Goal: Navigation & Orientation: Understand site structure

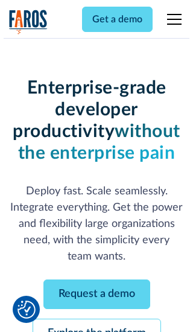
scroll to position [128, 0]
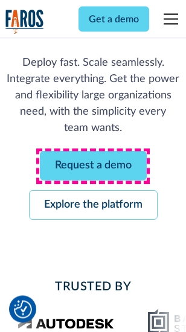
click at [93, 167] on link "Request a demo" at bounding box center [93, 167] width 107 height 30
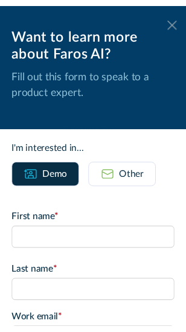
scroll to position [0, 0]
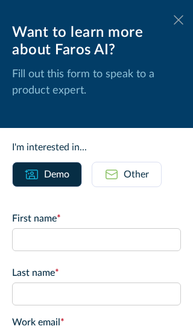
click at [174, 20] on icon at bounding box center [179, 19] width 10 height 9
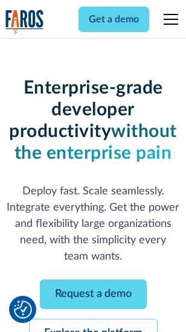
scroll to position [167, 0]
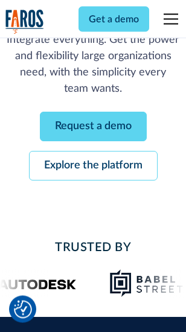
click at [93, 167] on link "Explore the platform" at bounding box center [93, 167] width 129 height 30
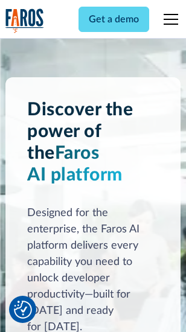
scroll to position [9199, 0]
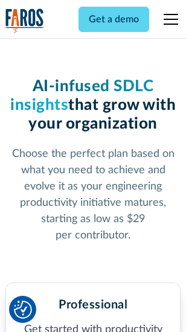
scroll to position [1914, 0]
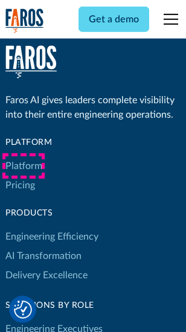
click at [24, 166] on link "Platform" at bounding box center [23, 165] width 37 height 19
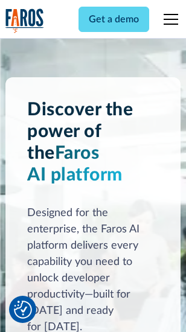
scroll to position [9586, 0]
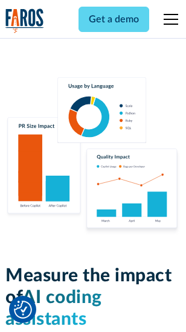
scroll to position [7539, 0]
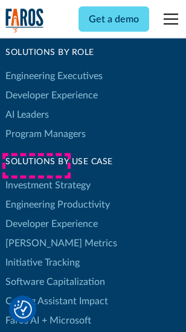
click at [36, 234] on link "[PERSON_NAME] Metrics" at bounding box center [61, 243] width 112 height 19
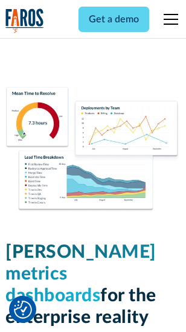
scroll to position [5346, 0]
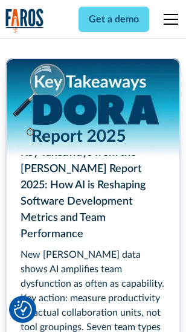
scroll to position [5529, 0]
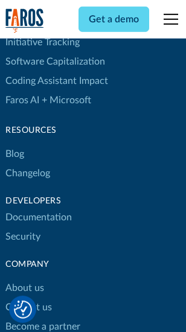
click at [28, 166] on link "Changelog" at bounding box center [27, 173] width 45 height 19
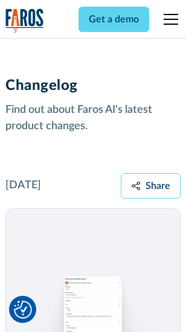
scroll to position [14807, 0]
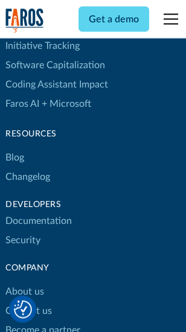
click at [24, 282] on link "About us" at bounding box center [24, 291] width 39 height 19
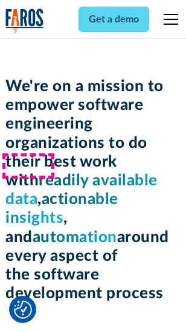
scroll to position [4176, 0]
